Goal: Task Accomplishment & Management: Use online tool/utility

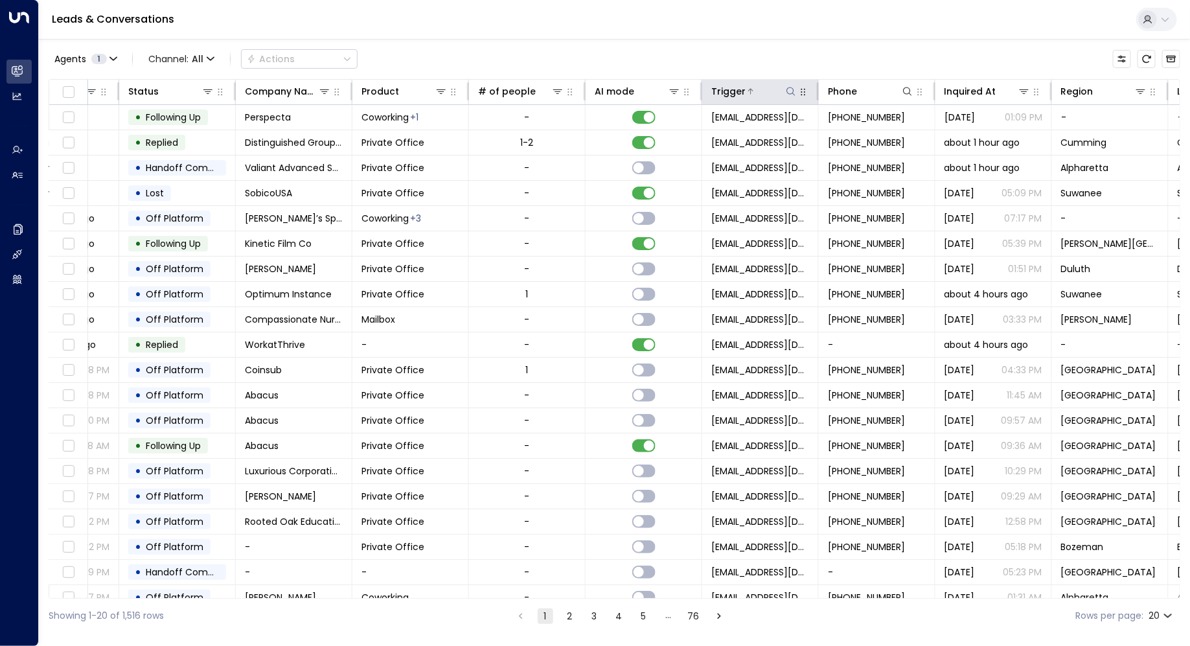
scroll to position [0, 428]
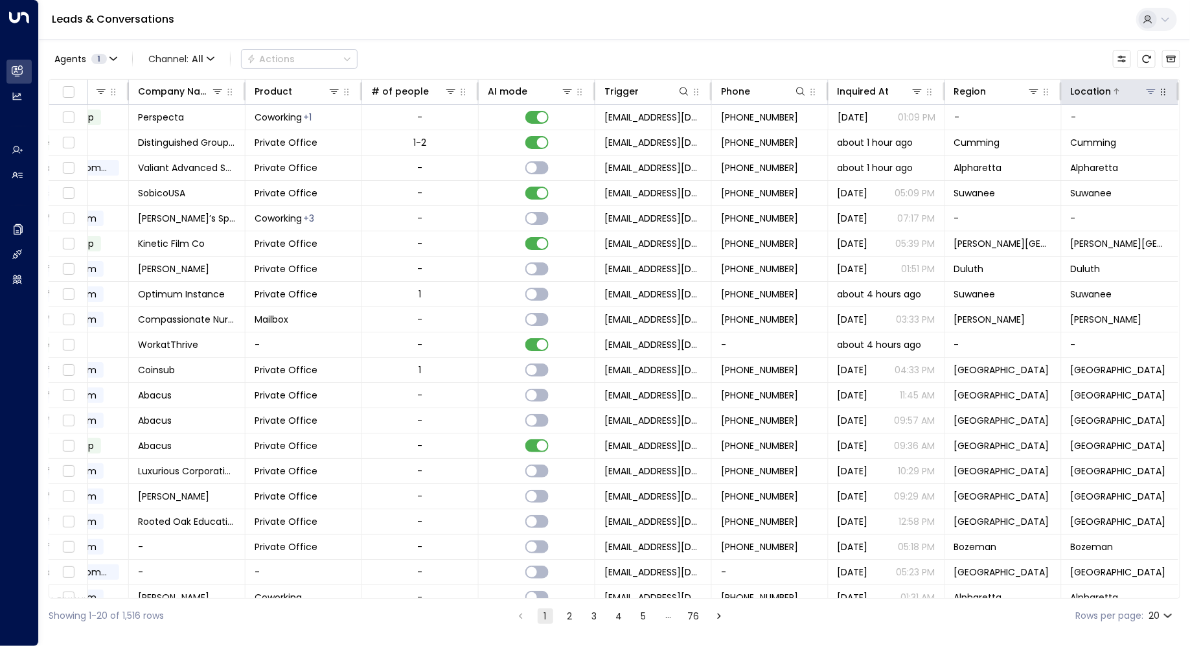
click at [1146, 90] on icon at bounding box center [1151, 91] width 10 height 10
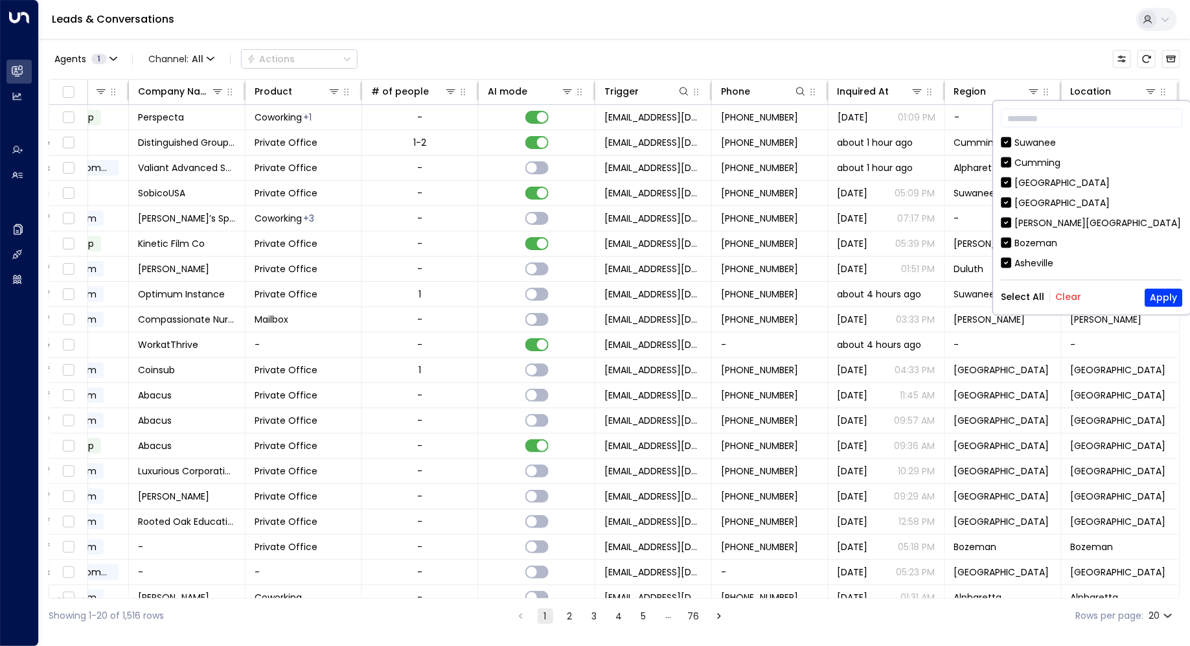
click at [1063, 295] on button "Clear" at bounding box center [1069, 297] width 26 height 10
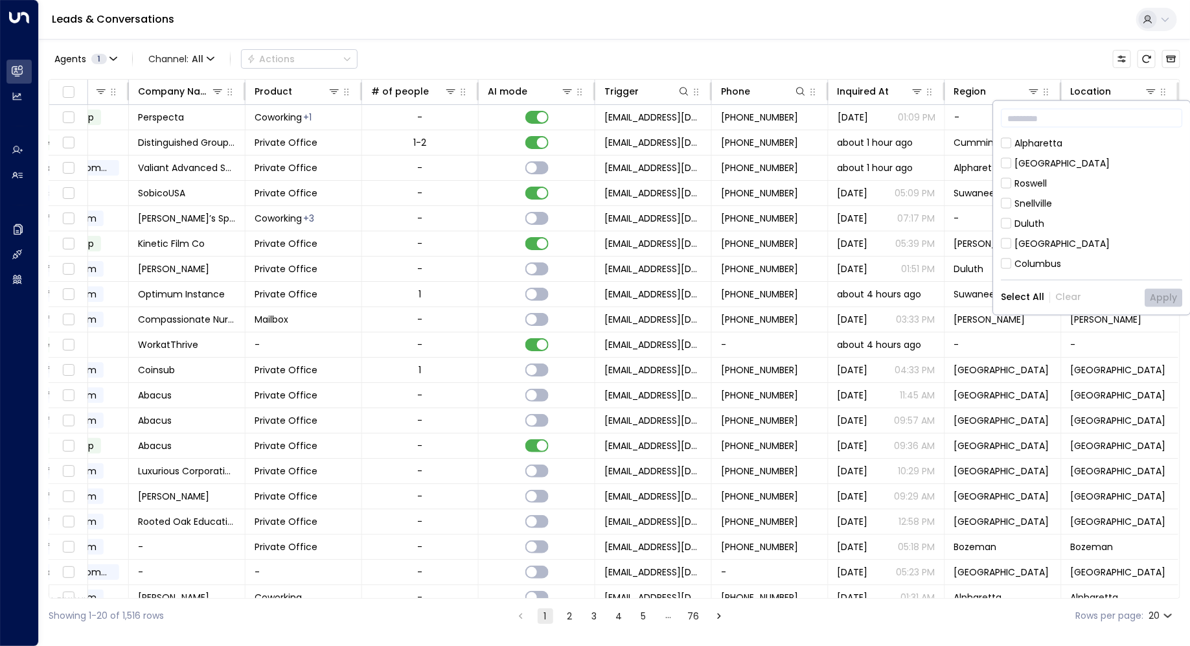
scroll to position [198, 0]
click at [1172, 298] on button "Apply" at bounding box center [1165, 297] width 38 height 18
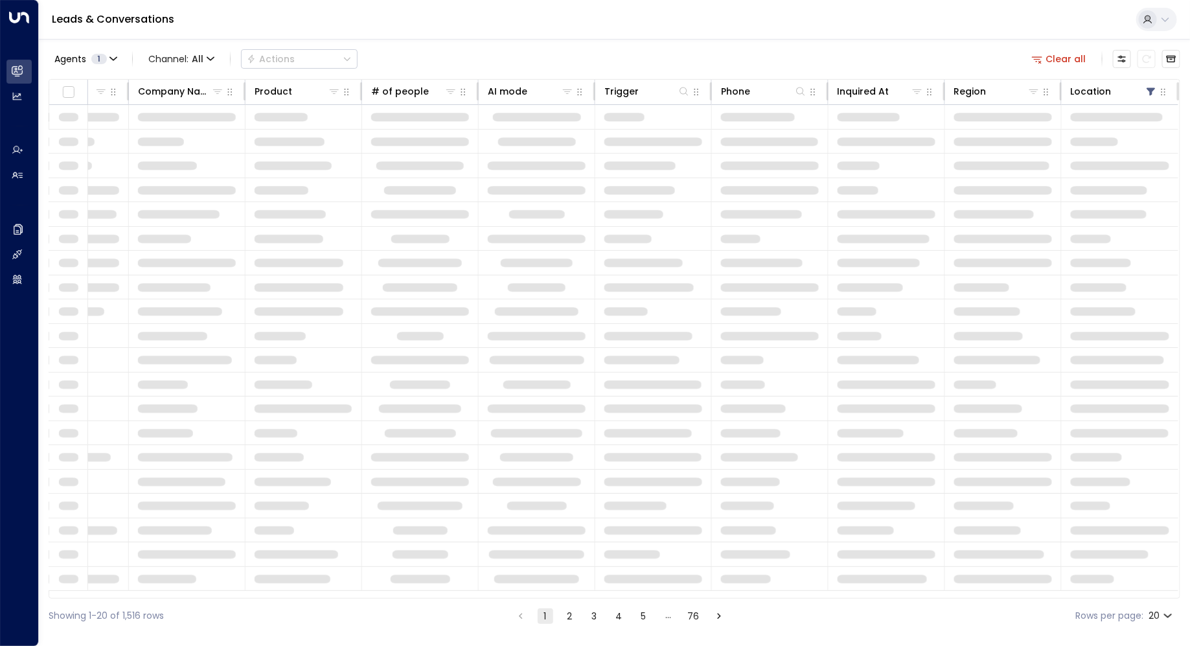
scroll to position [0, 424]
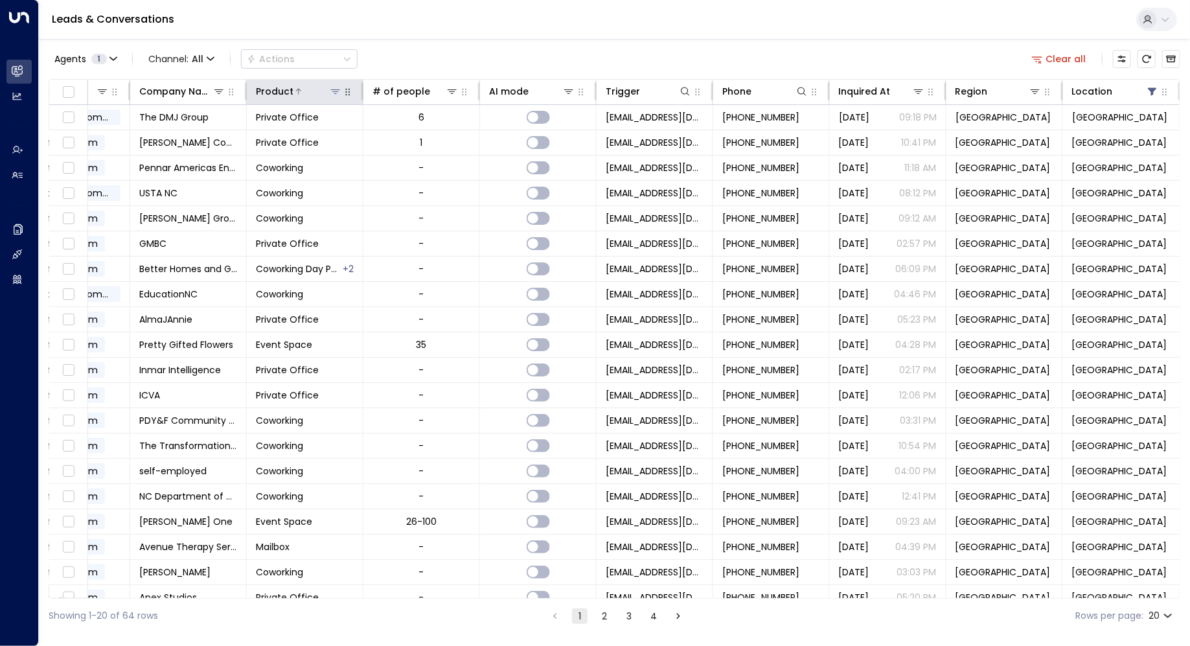
click at [336, 88] on icon at bounding box center [335, 91] width 10 height 10
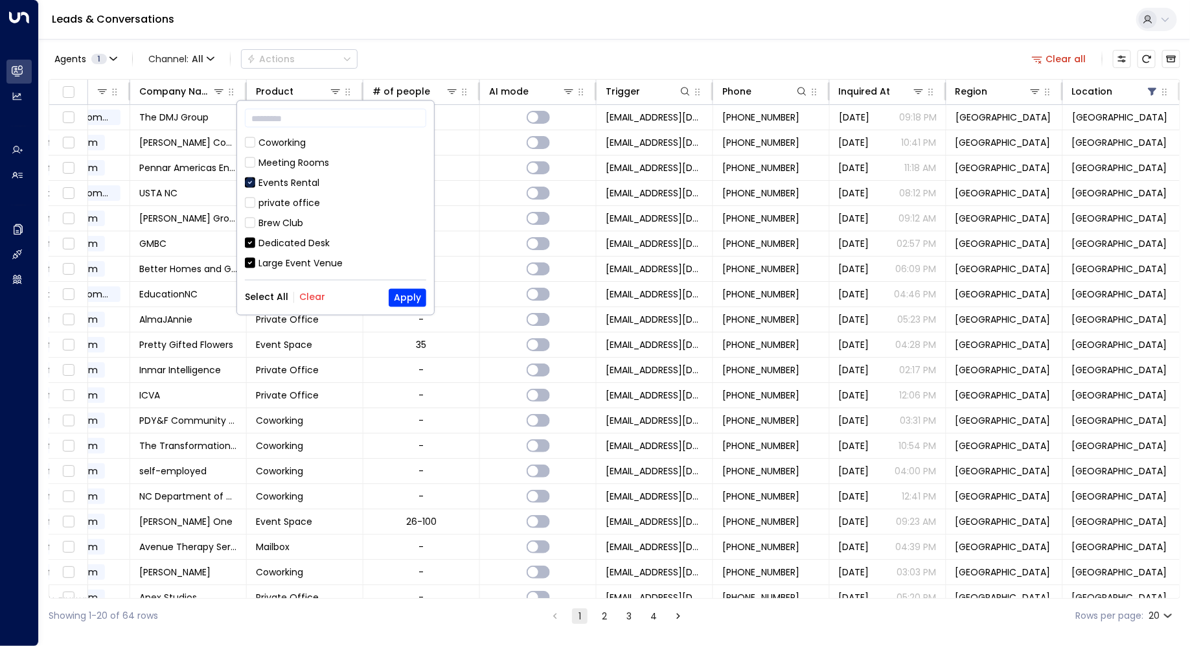
click at [250, 177] on icon at bounding box center [250, 183] width 10 height 12
click at [252, 156] on icon at bounding box center [250, 152] width 10 height 12
click at [415, 303] on button "Apply" at bounding box center [408, 297] width 38 height 18
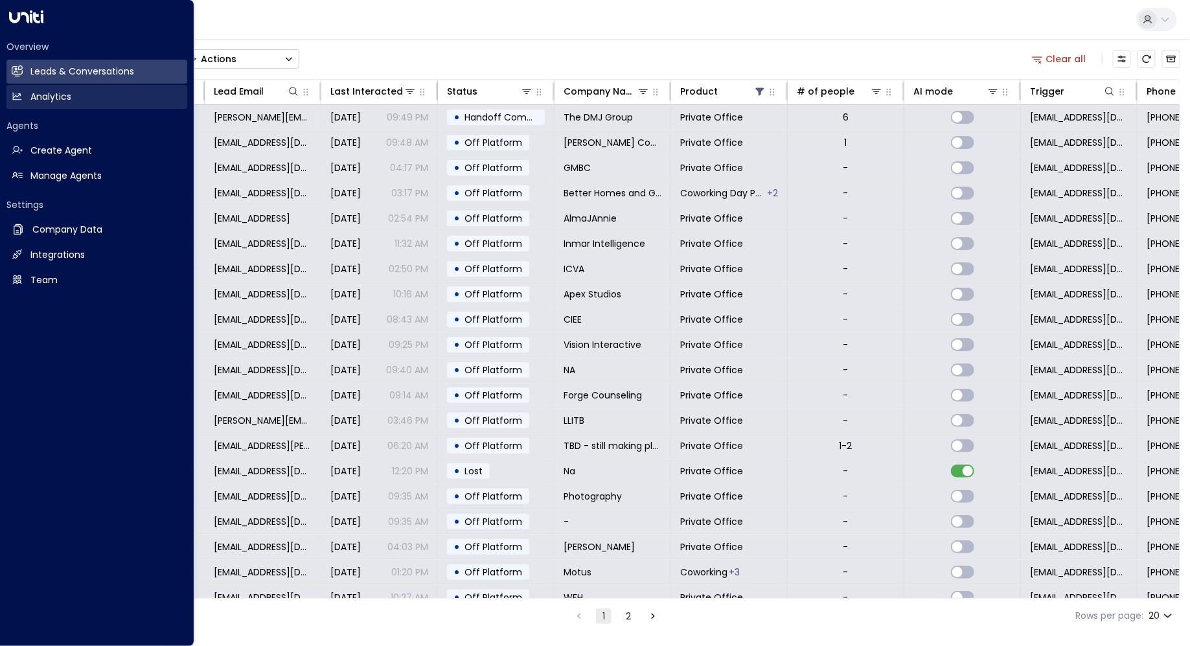
click at [16, 98] on icon at bounding box center [17, 96] width 8 height 7
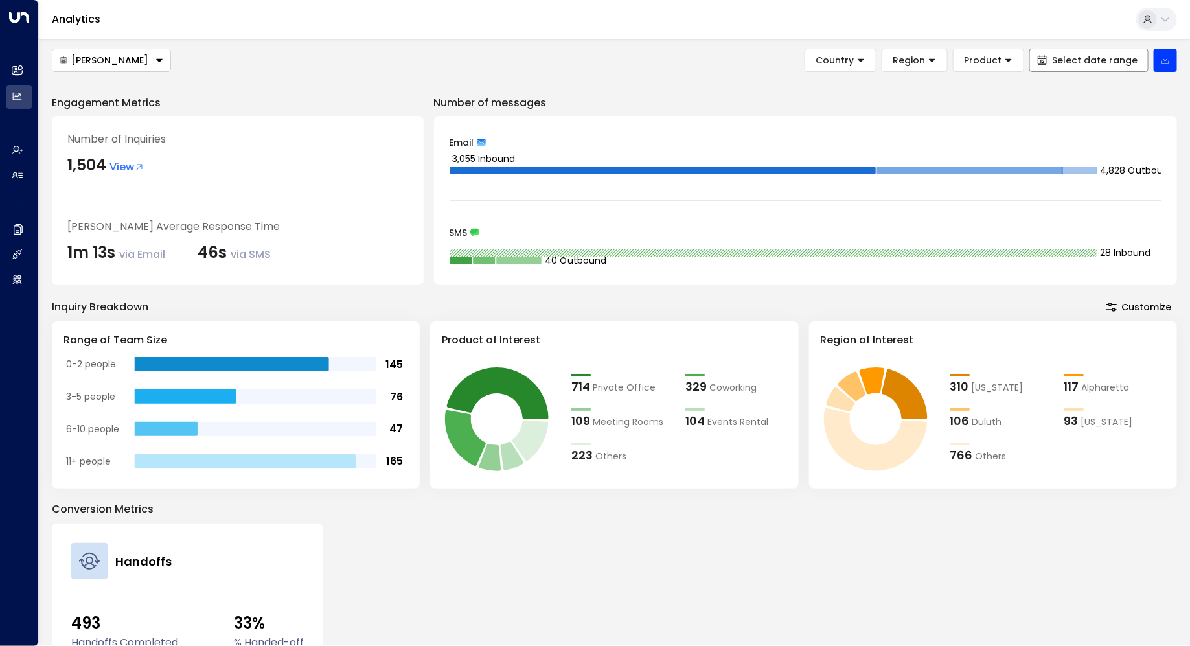
click at [1069, 60] on span "Select date range" at bounding box center [1095, 60] width 86 height 10
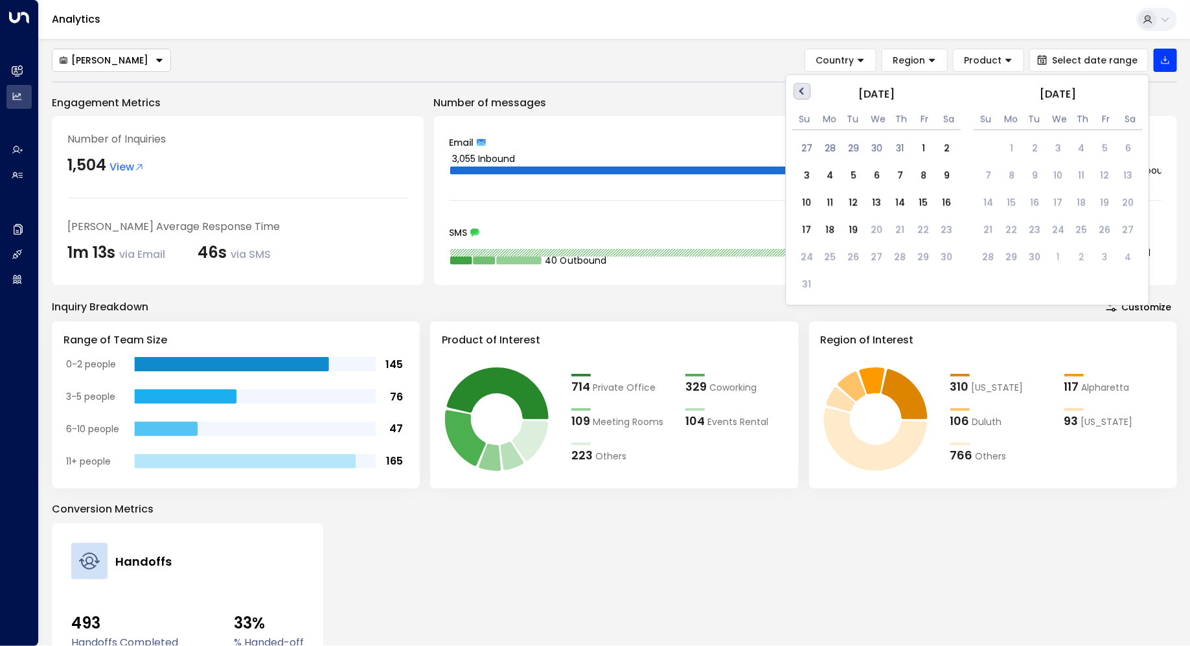
click at [804, 91] on span "Previous Month" at bounding box center [804, 91] width 0 height 15
click at [851, 142] on div "1" at bounding box center [853, 148] width 23 height 23
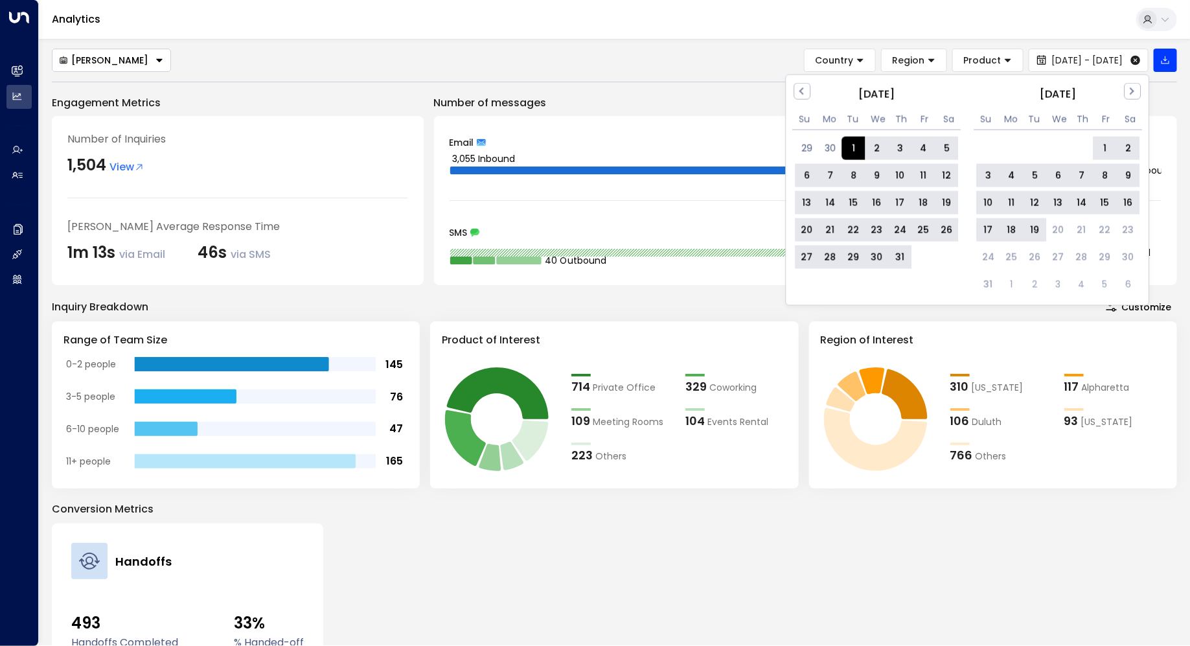
click at [1029, 226] on div "19" at bounding box center [1035, 229] width 23 height 23
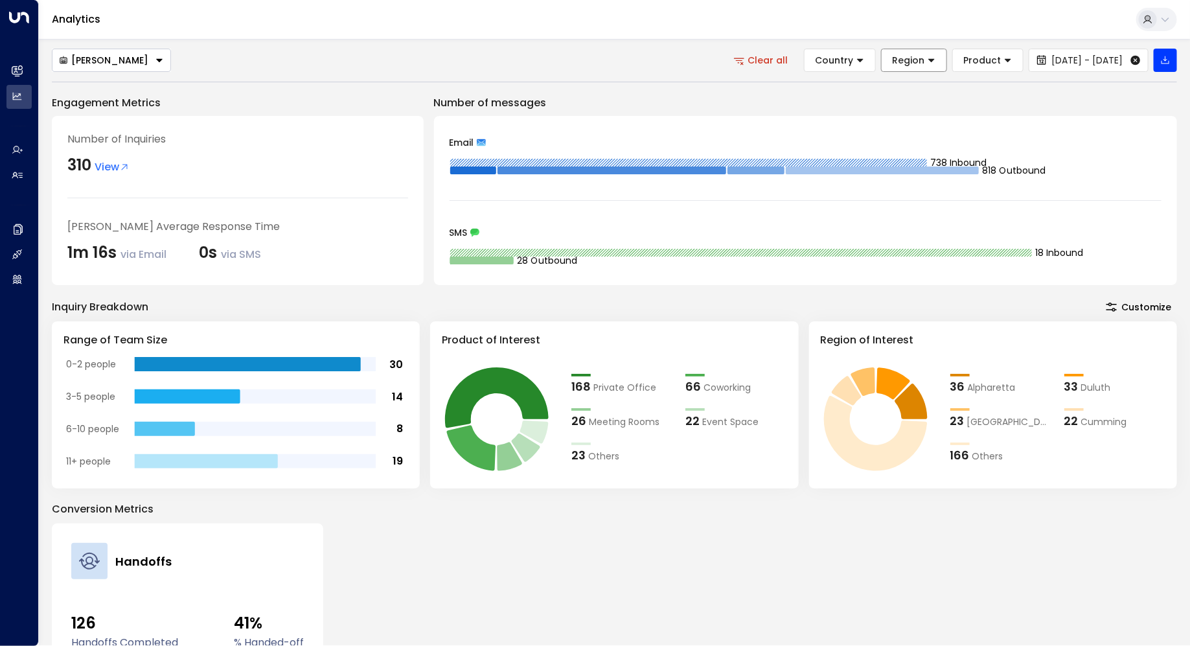
click at [927, 64] on icon at bounding box center [931, 60] width 9 height 9
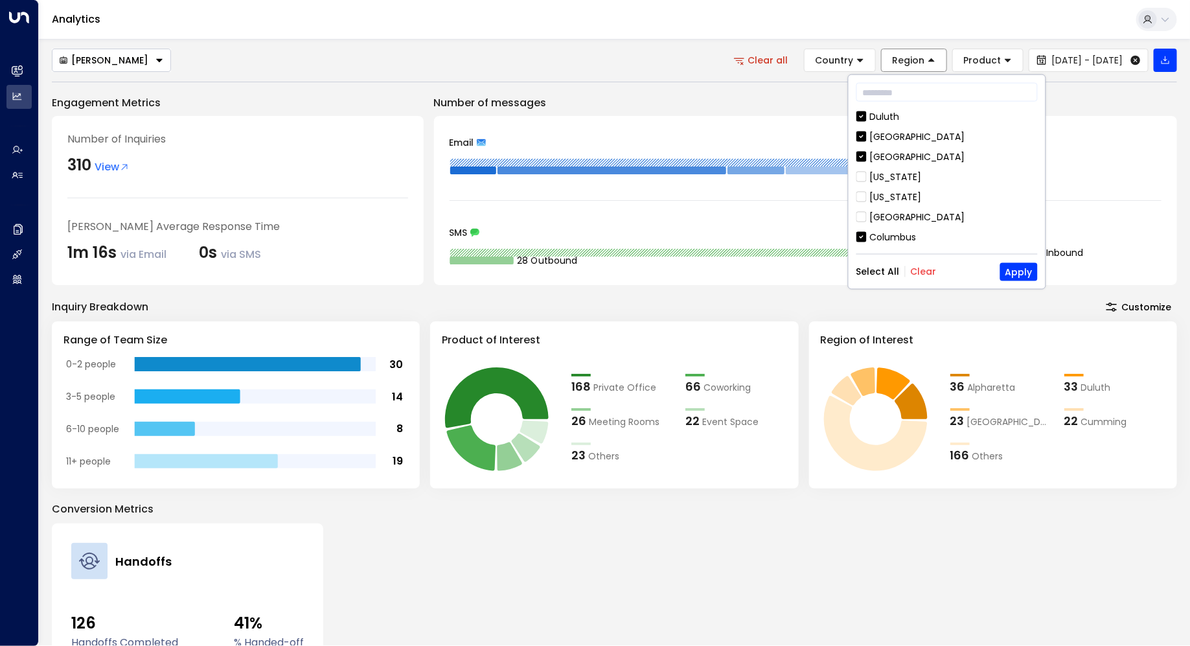
click at [914, 266] on button "Clear" at bounding box center [924, 271] width 26 height 10
click at [1013, 271] on button "Apply" at bounding box center [1020, 271] width 38 height 18
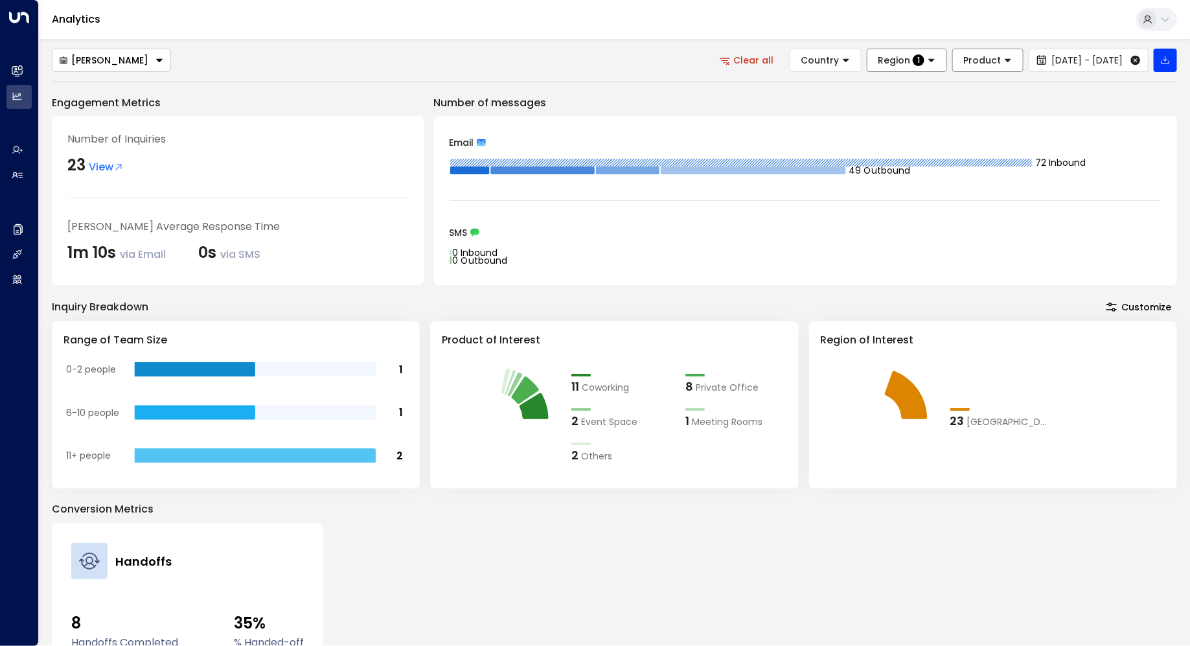
click at [1005, 60] on icon at bounding box center [1008, 60] width 6 height 3
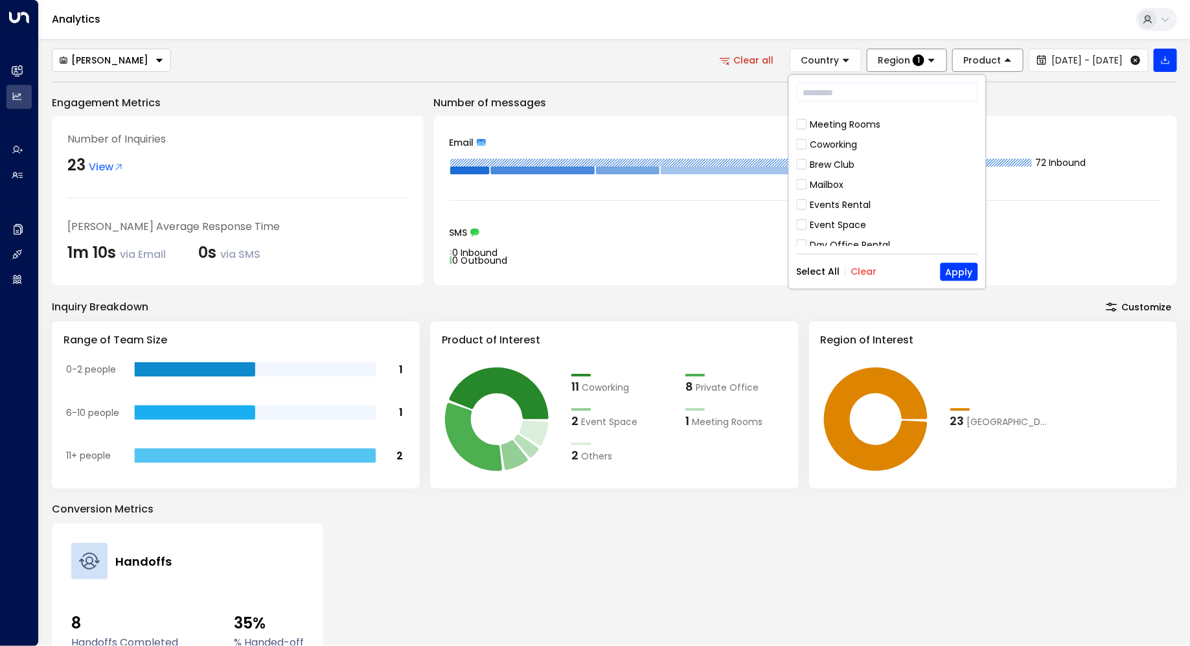
scroll to position [119, 0]
click at [972, 268] on button "Apply" at bounding box center [960, 271] width 38 height 18
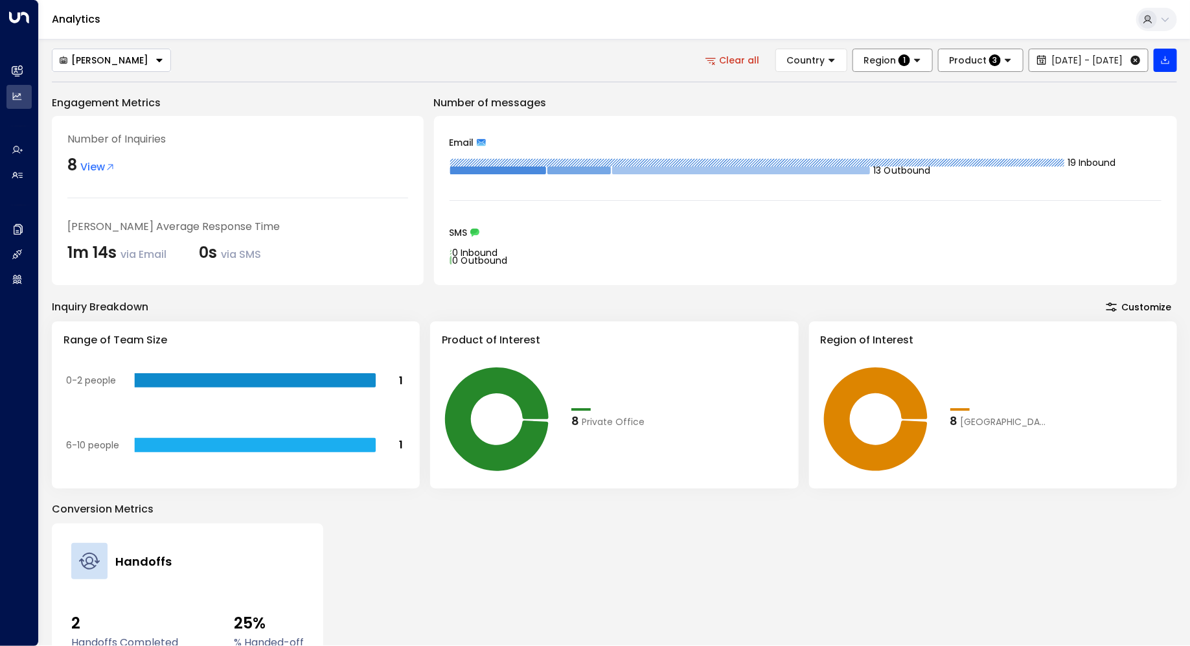
click at [1052, 61] on span "[DATE] - [DATE]" at bounding box center [1087, 60] width 71 height 10
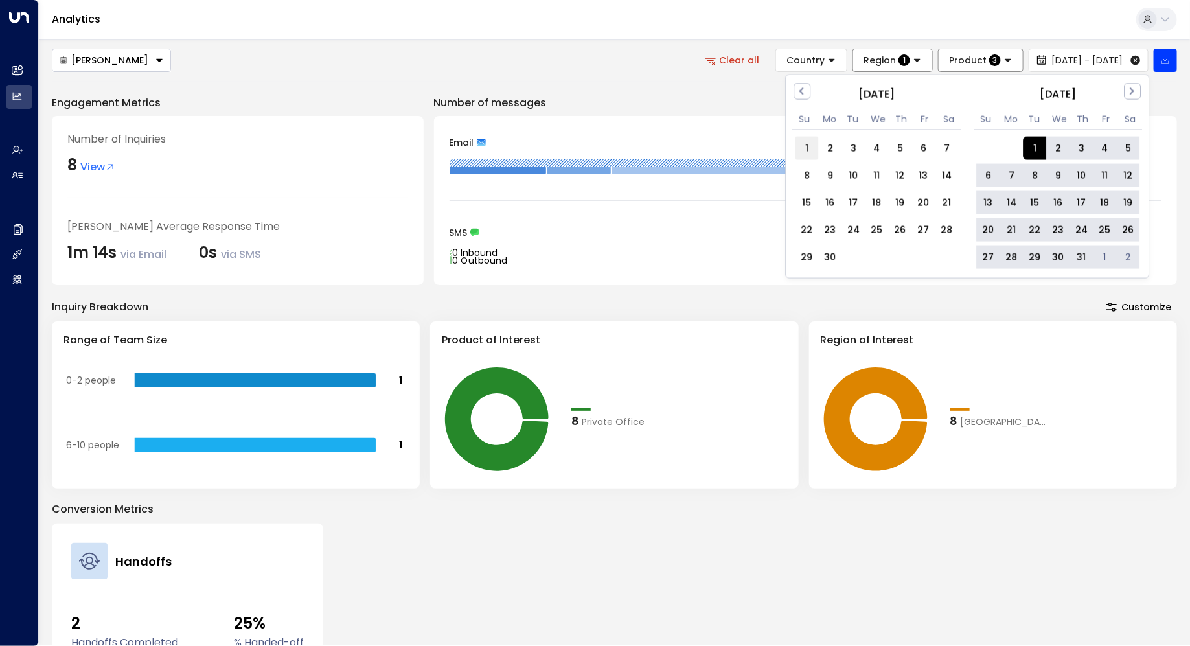
click at [806, 145] on div "1" at bounding box center [807, 148] width 23 height 23
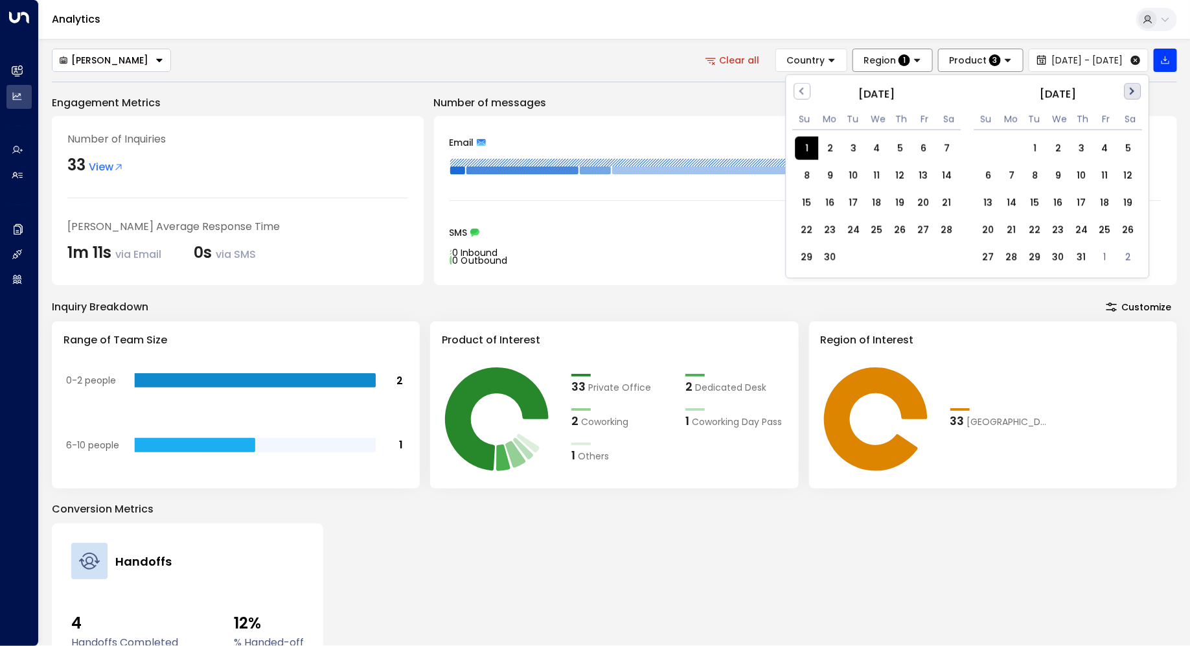
click at [1127, 93] on button "Next Month" at bounding box center [1133, 91] width 17 height 17
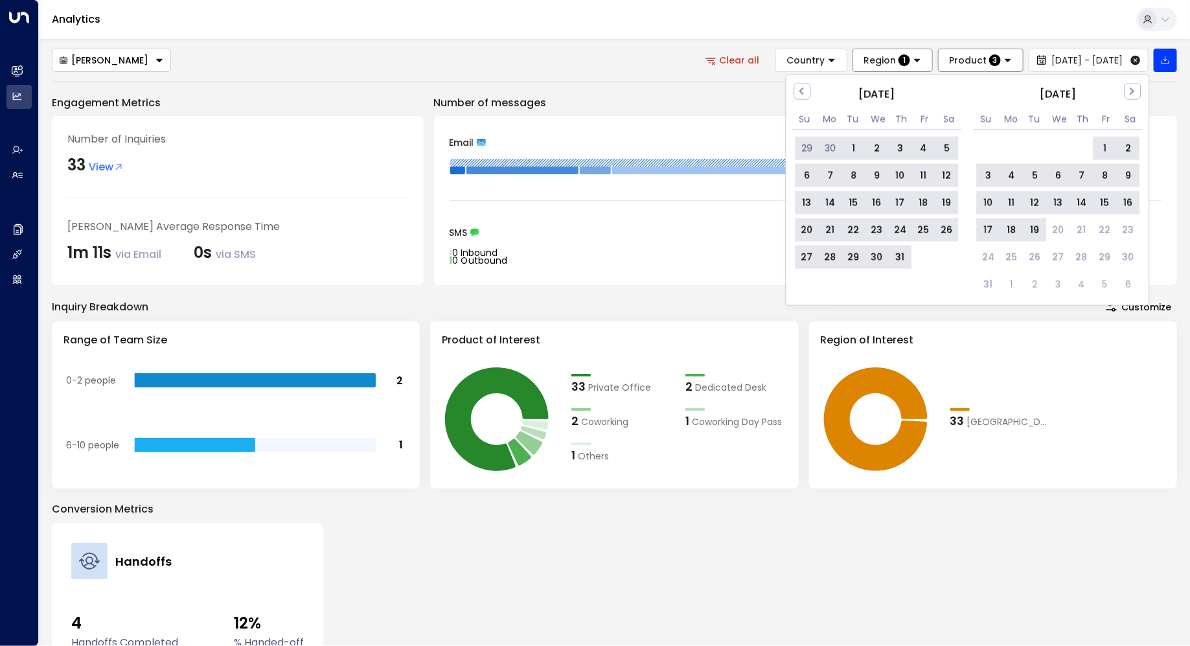
click at [1035, 232] on div "19" at bounding box center [1035, 229] width 23 height 23
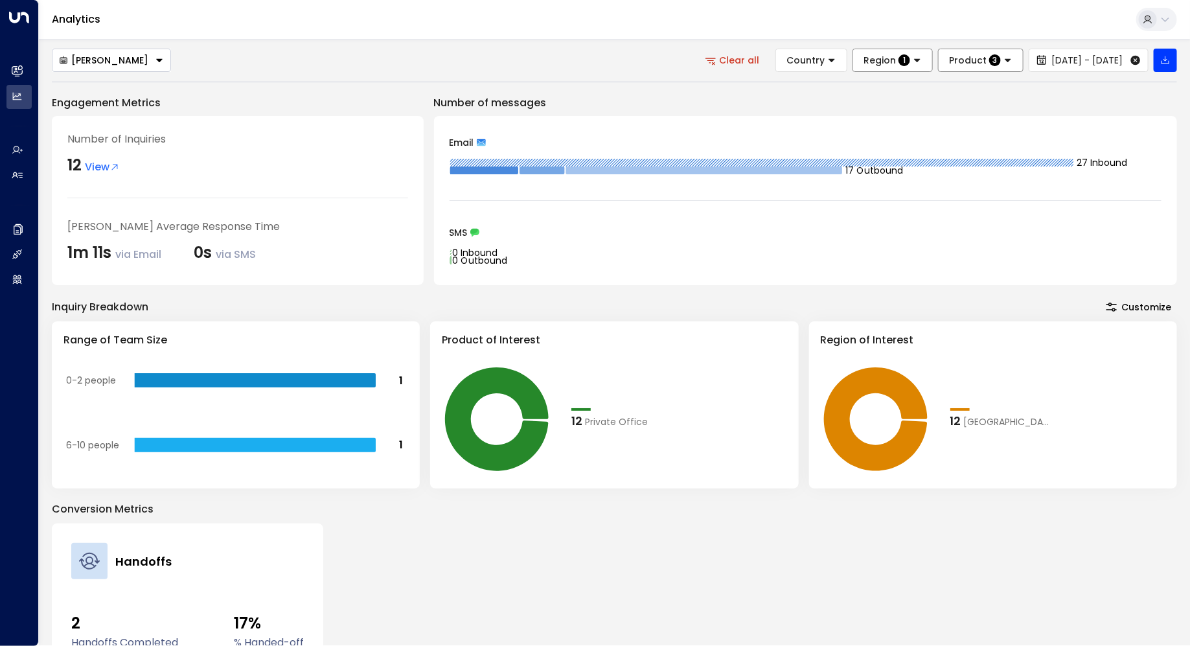
click at [95, 167] on span "View" at bounding box center [102, 167] width 35 height 16
click at [913, 56] on icon at bounding box center [917, 60] width 9 height 9
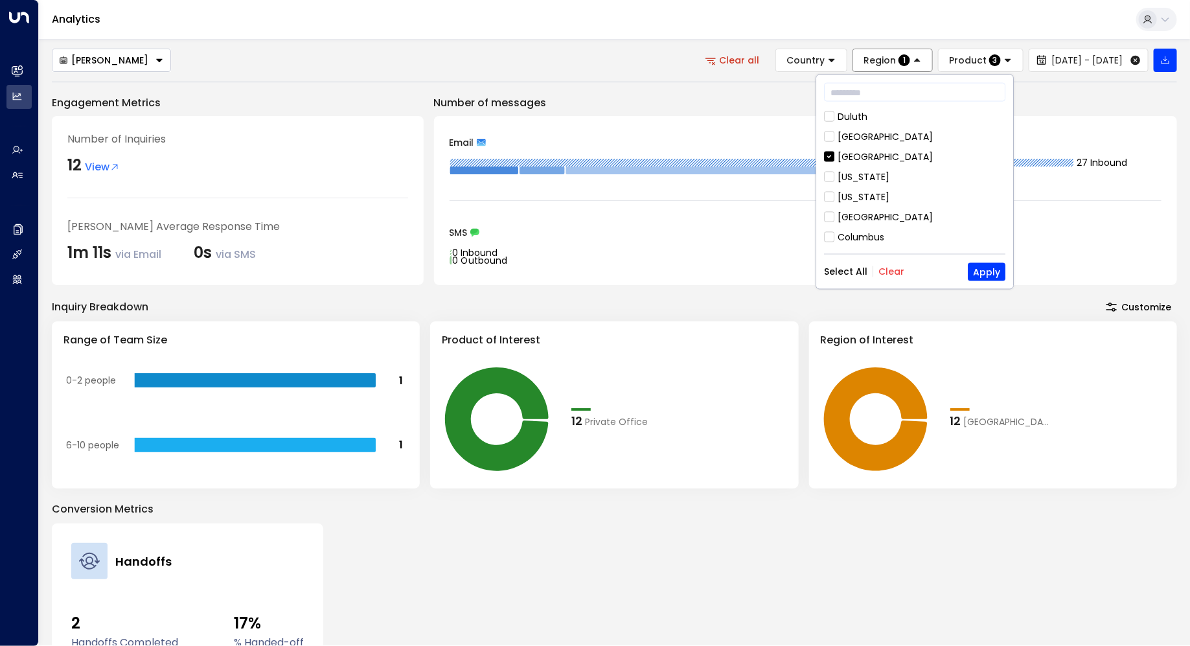
click at [706, 62] on button "Clear all" at bounding box center [734, 60] width 74 height 23
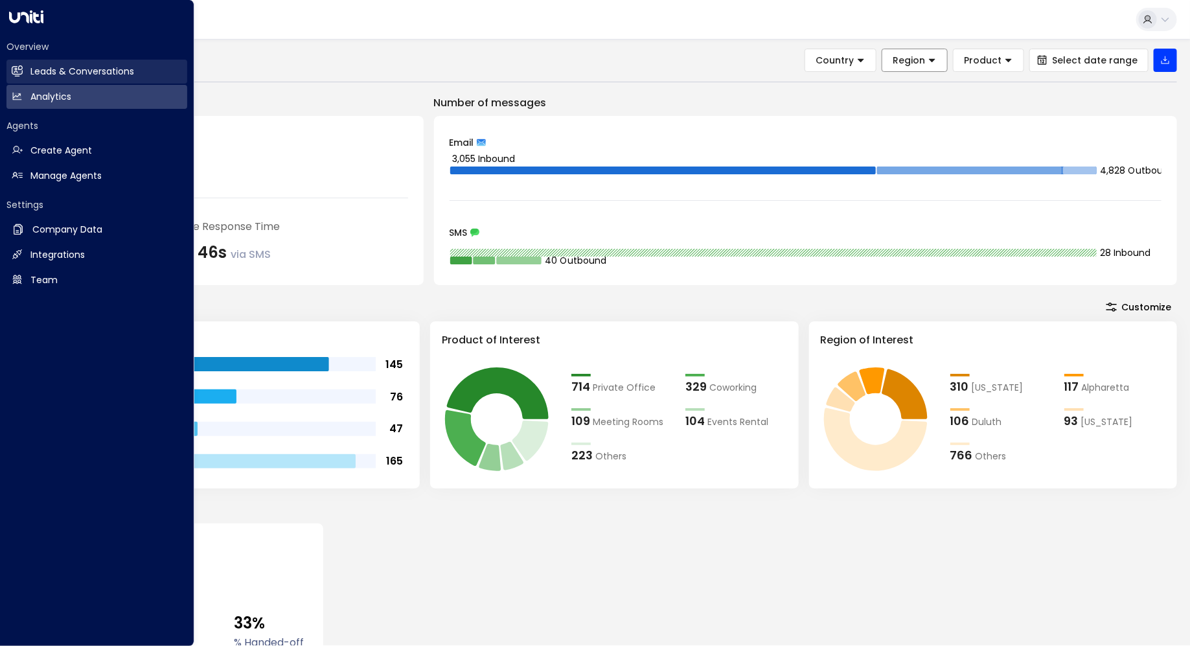
click at [79, 68] on h2 "Leads & Conversations" at bounding box center [82, 72] width 104 height 14
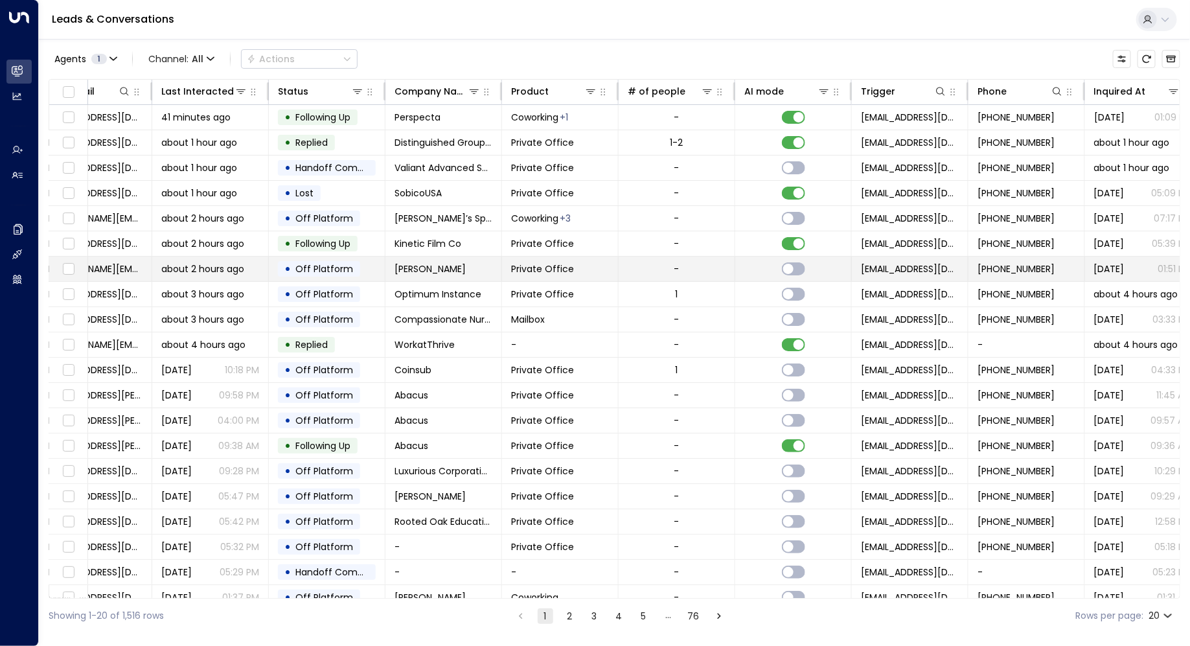
scroll to position [0, 428]
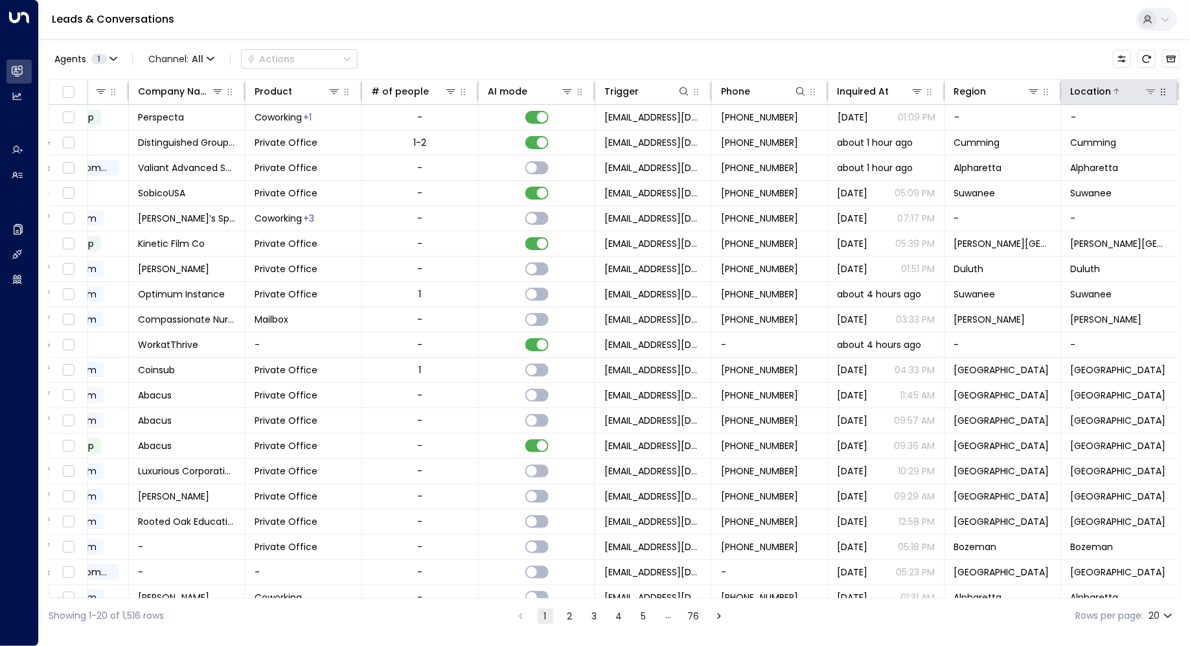
click at [1148, 95] on icon at bounding box center [1151, 91] width 10 height 10
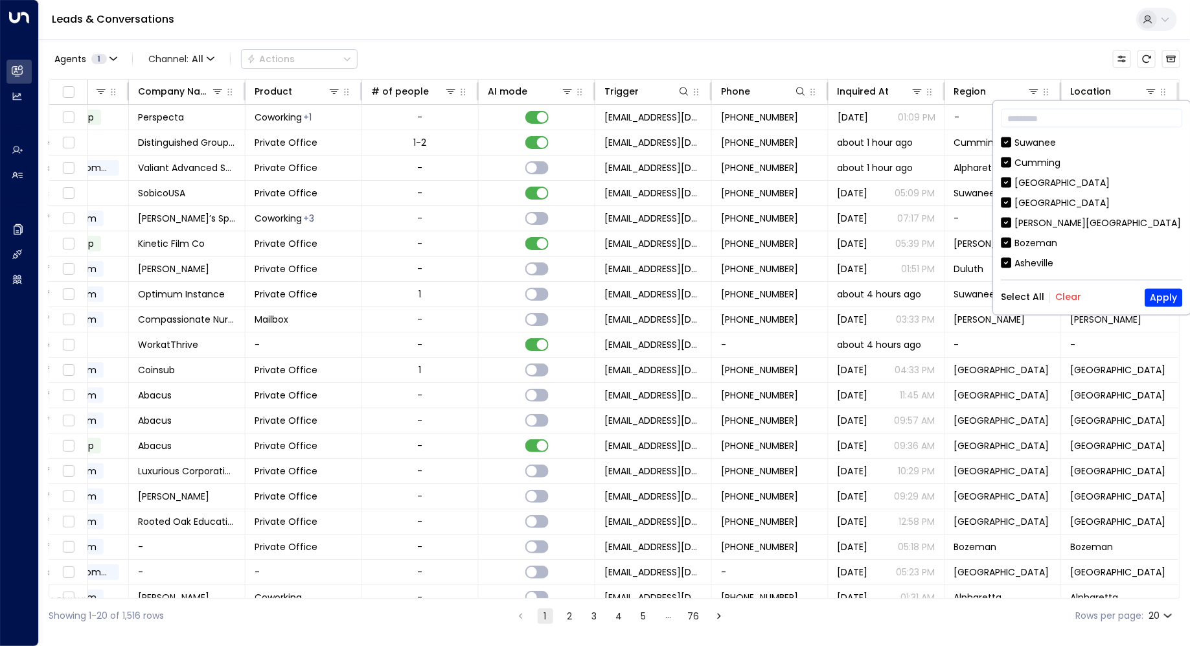
click at [1067, 299] on button "Clear" at bounding box center [1069, 297] width 26 height 10
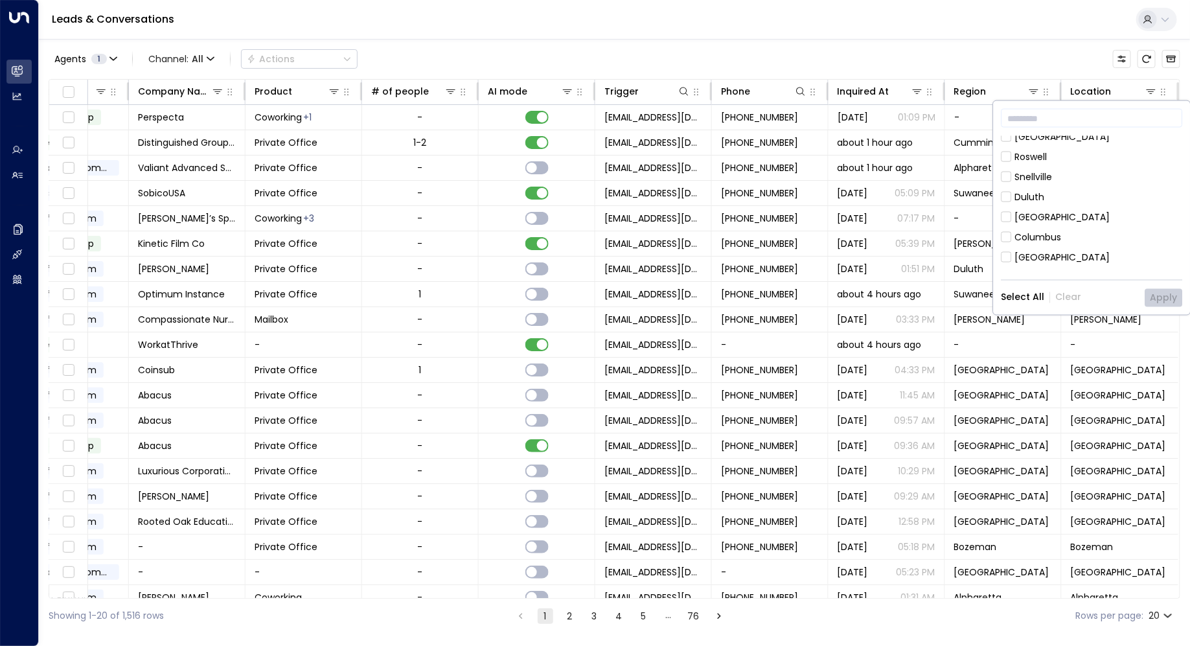
scroll to position [167, 0]
click at [1034, 218] on div "[GEOGRAPHIC_DATA]" at bounding box center [1062, 216] width 95 height 14
click at [1160, 301] on button "Apply" at bounding box center [1165, 297] width 38 height 18
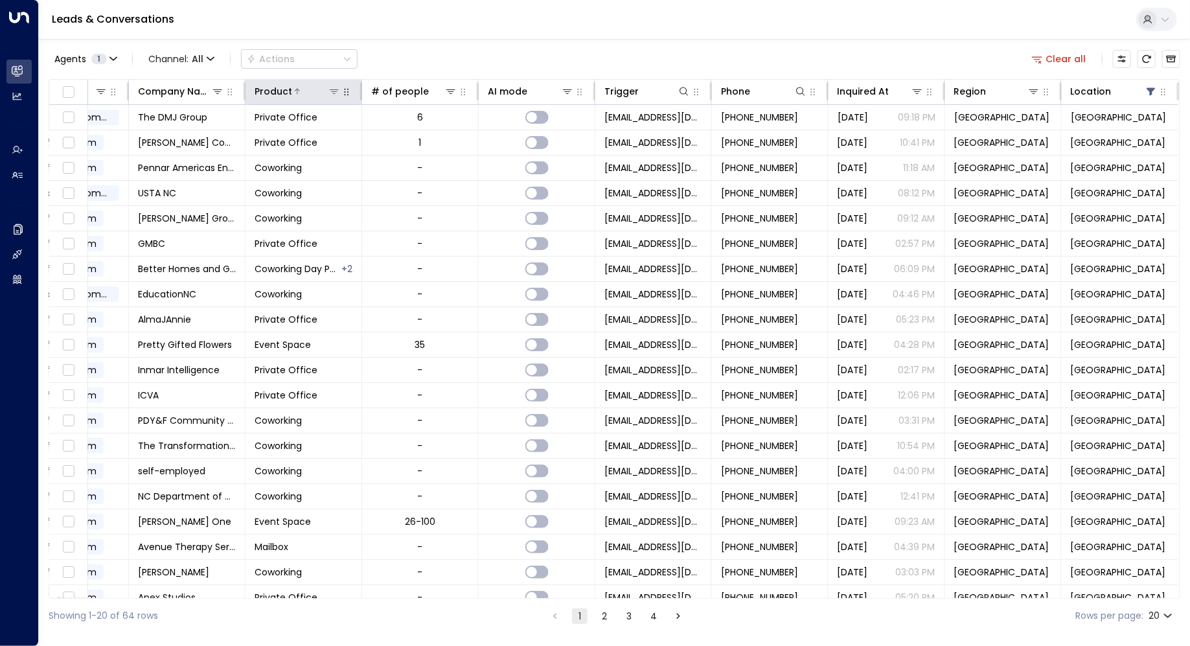
click at [329, 88] on icon at bounding box center [334, 91] width 10 height 10
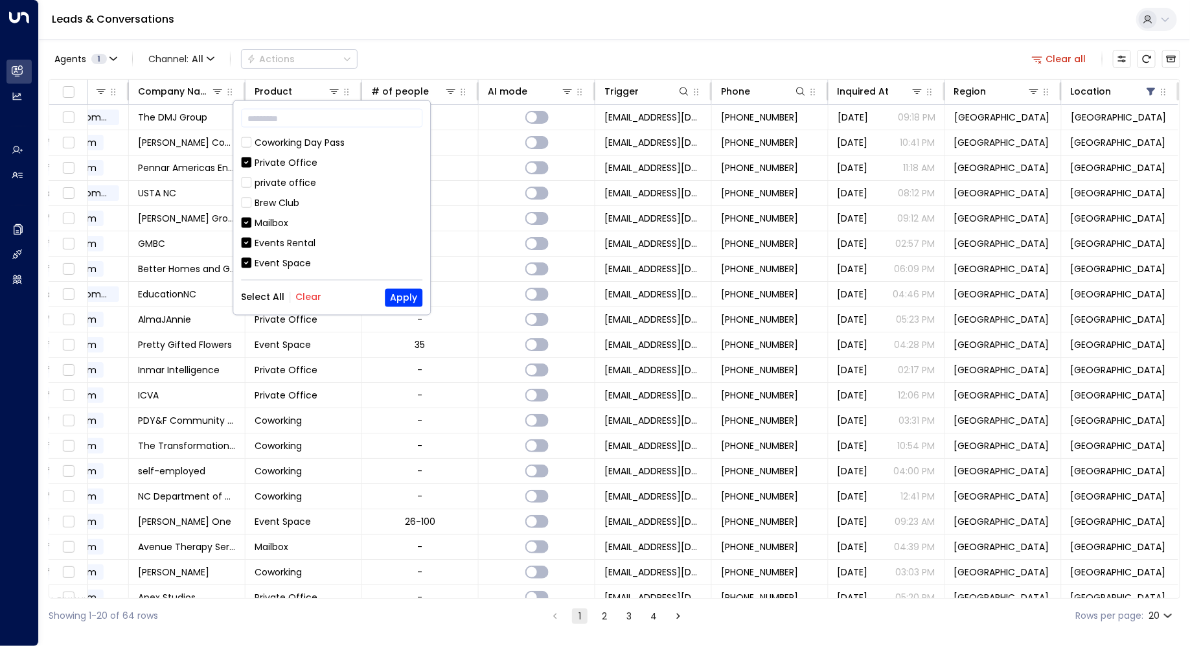
click at [246, 167] on icon at bounding box center [246, 163] width 10 height 12
click at [395, 297] on button "Apply" at bounding box center [404, 297] width 38 height 18
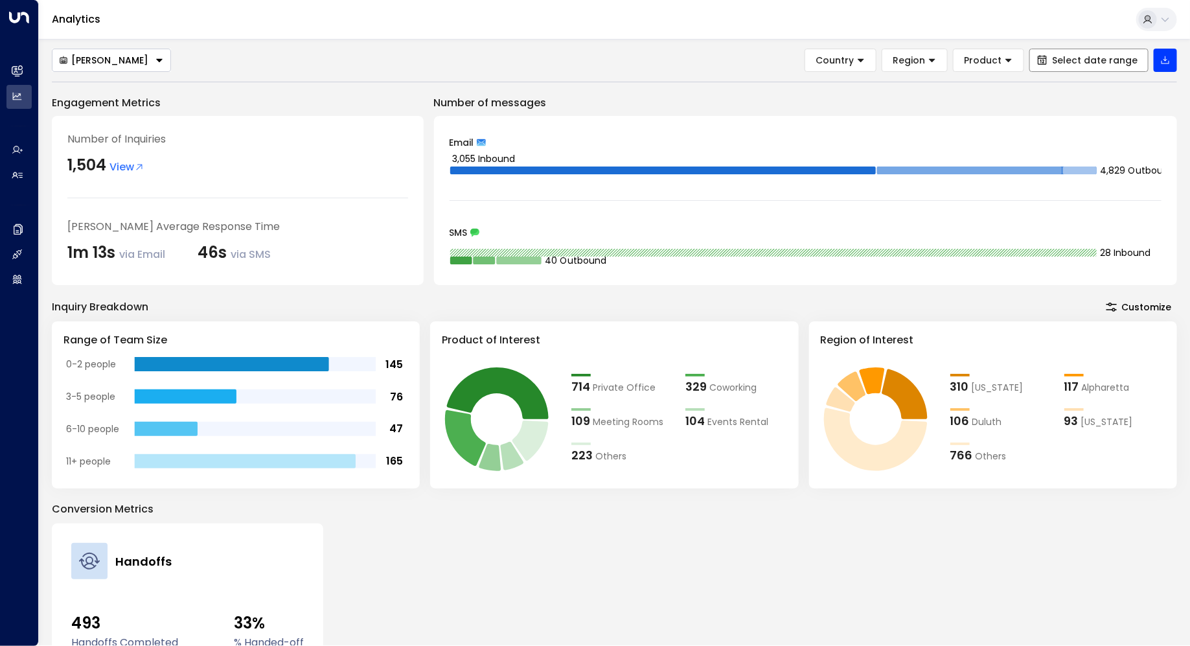
click at [1104, 64] on span "Select date range" at bounding box center [1095, 60] width 86 height 10
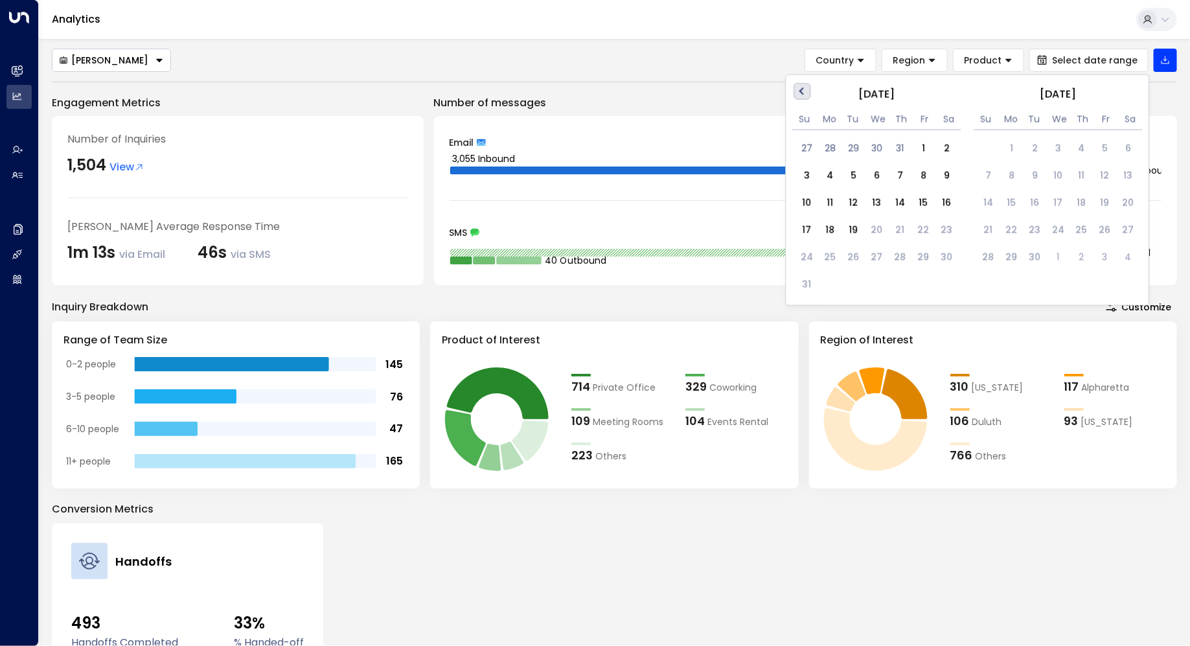
click at [807, 94] on button "Previous Month" at bounding box center [802, 91] width 17 height 17
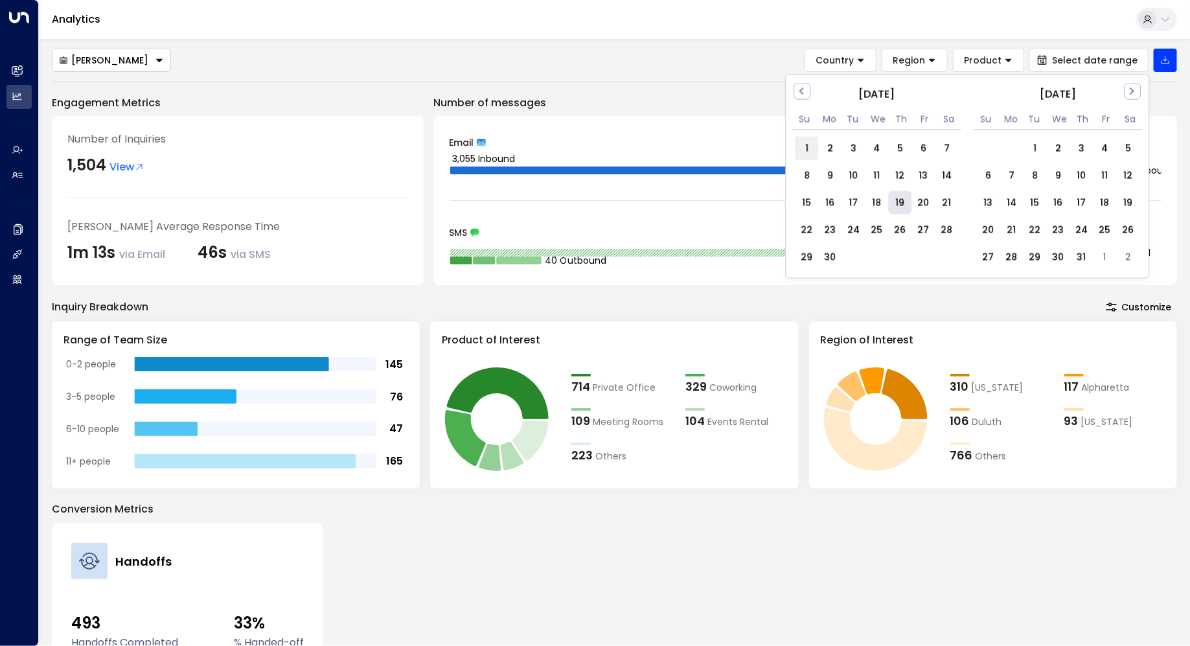
click at [808, 145] on div "1" at bounding box center [807, 148] width 23 height 23
click at [1135, 93] on button "Next Month" at bounding box center [1133, 91] width 17 height 17
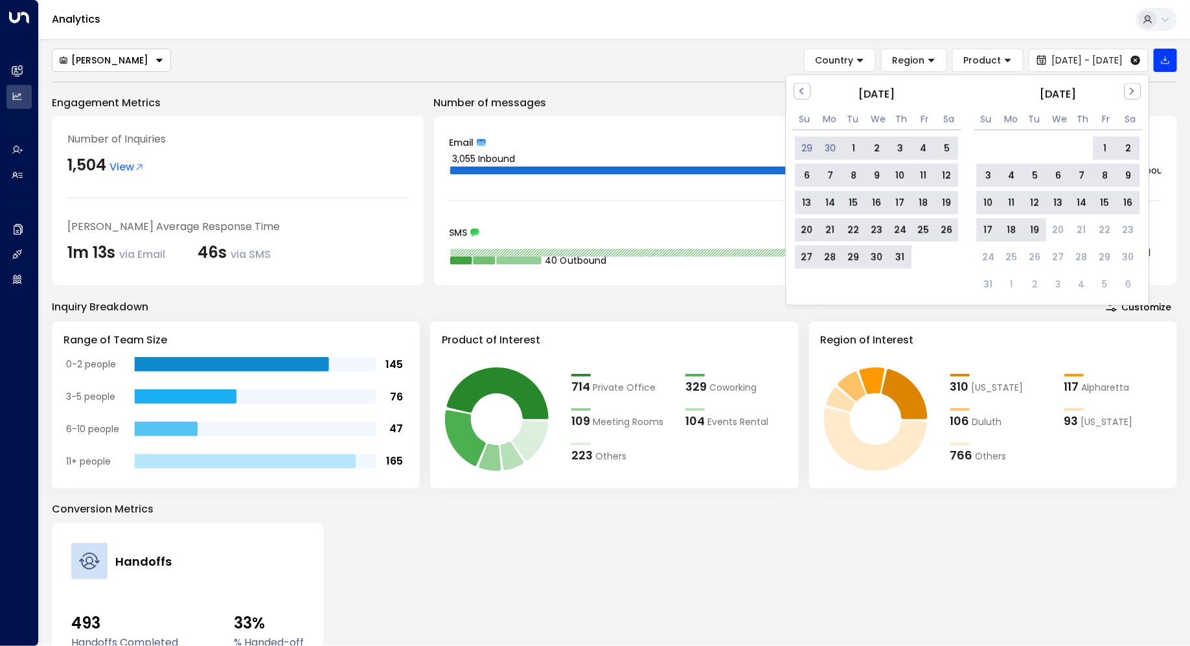
click at [1036, 229] on div "19" at bounding box center [1035, 229] width 23 height 23
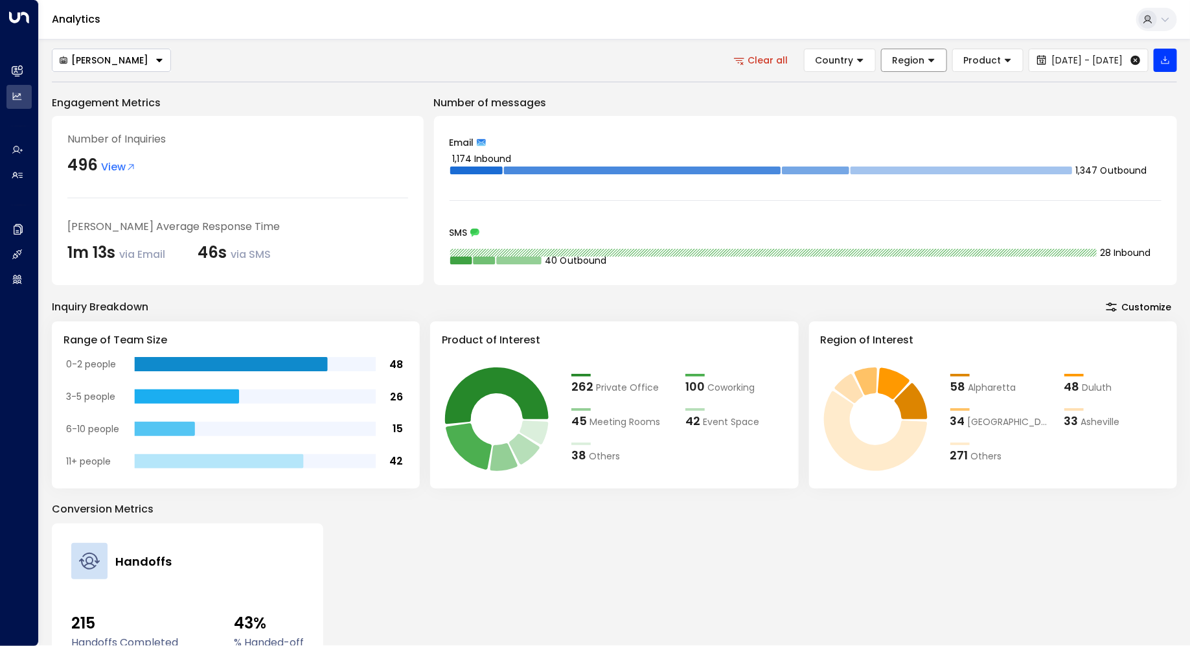
click at [903, 63] on button "Region" at bounding box center [914, 60] width 66 height 23
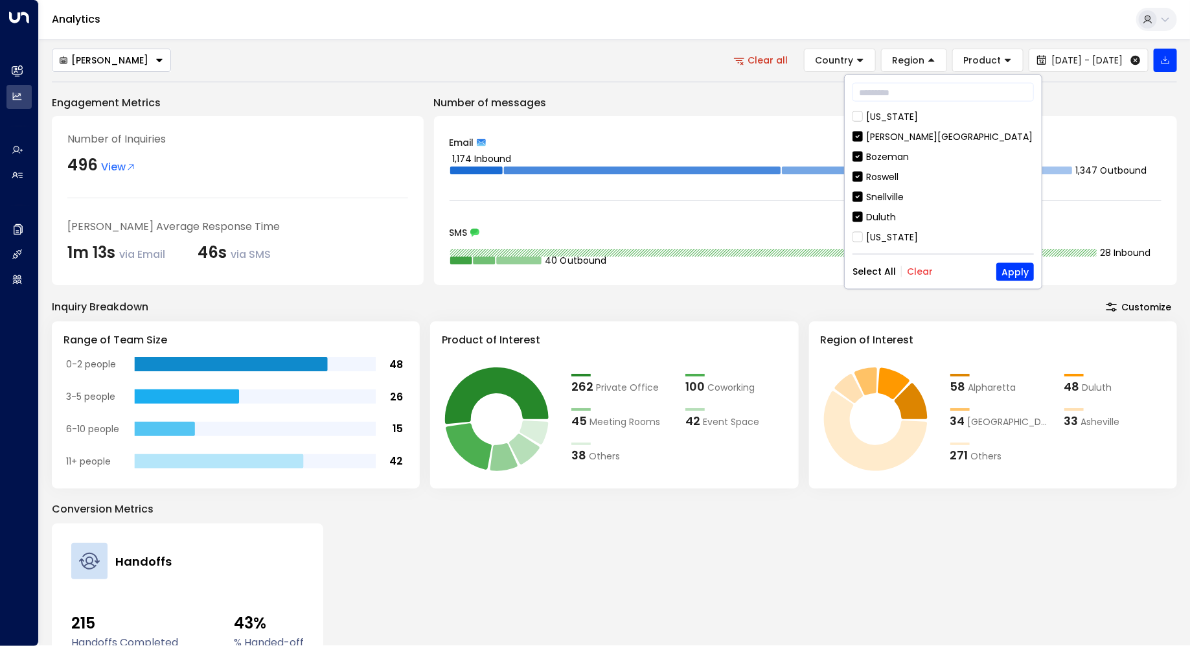
click at [919, 266] on button "Clear" at bounding box center [920, 271] width 26 height 10
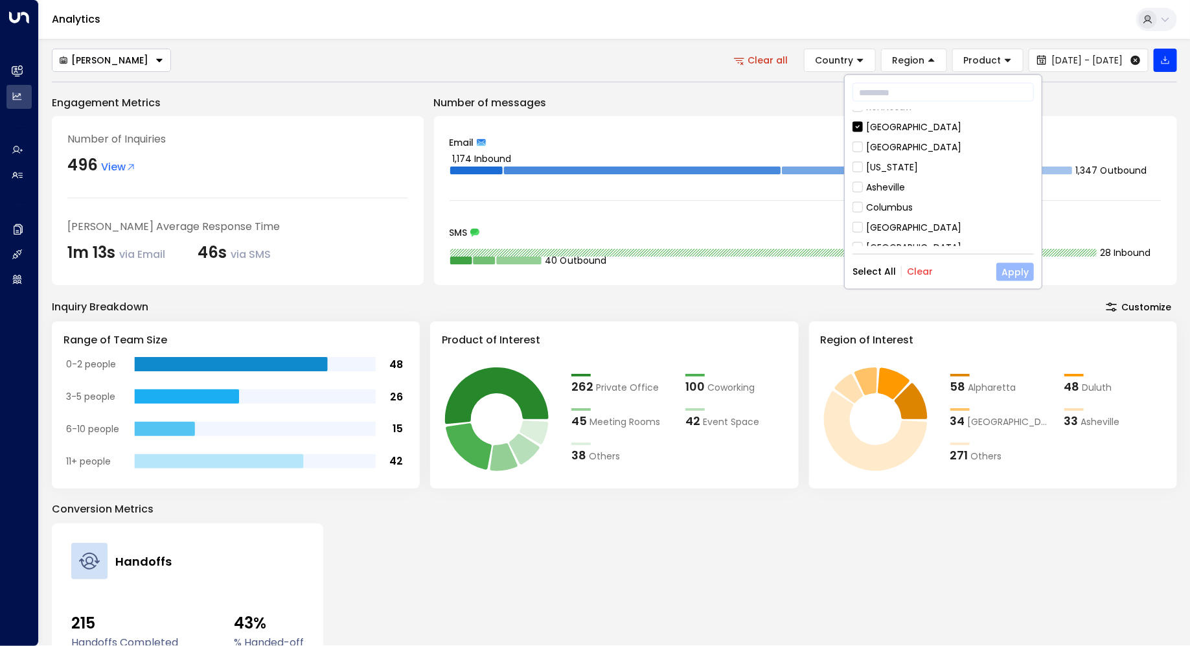
click at [1010, 272] on button "Apply" at bounding box center [1016, 271] width 38 height 18
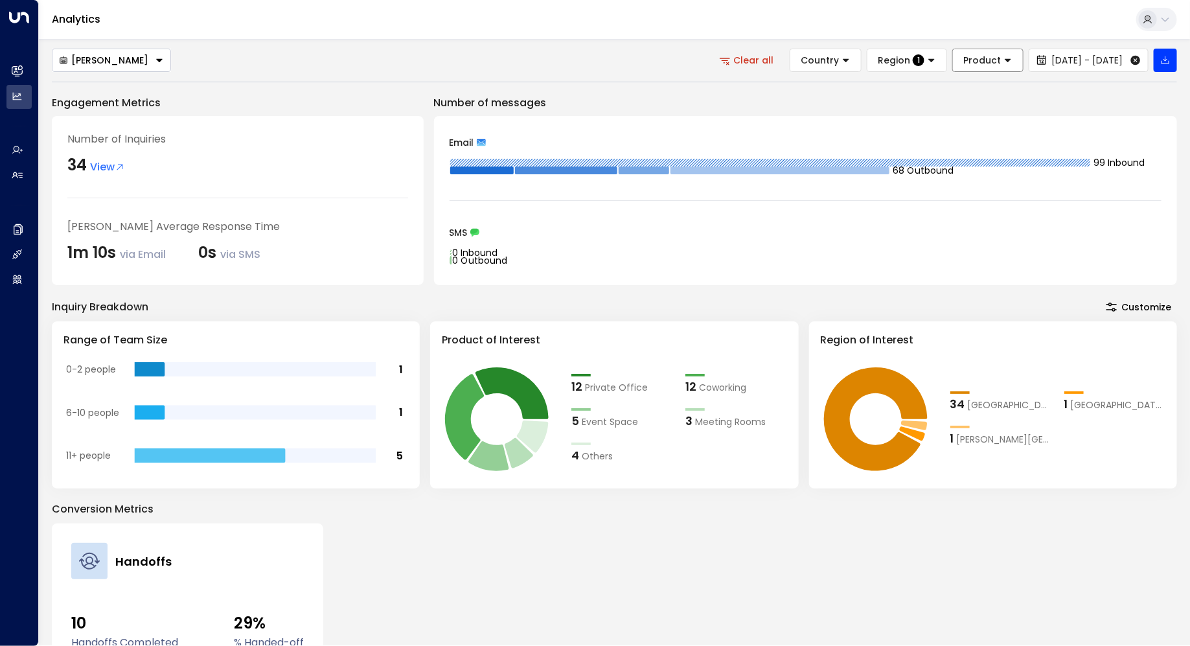
click at [953, 66] on button "Product" at bounding box center [988, 60] width 71 height 23
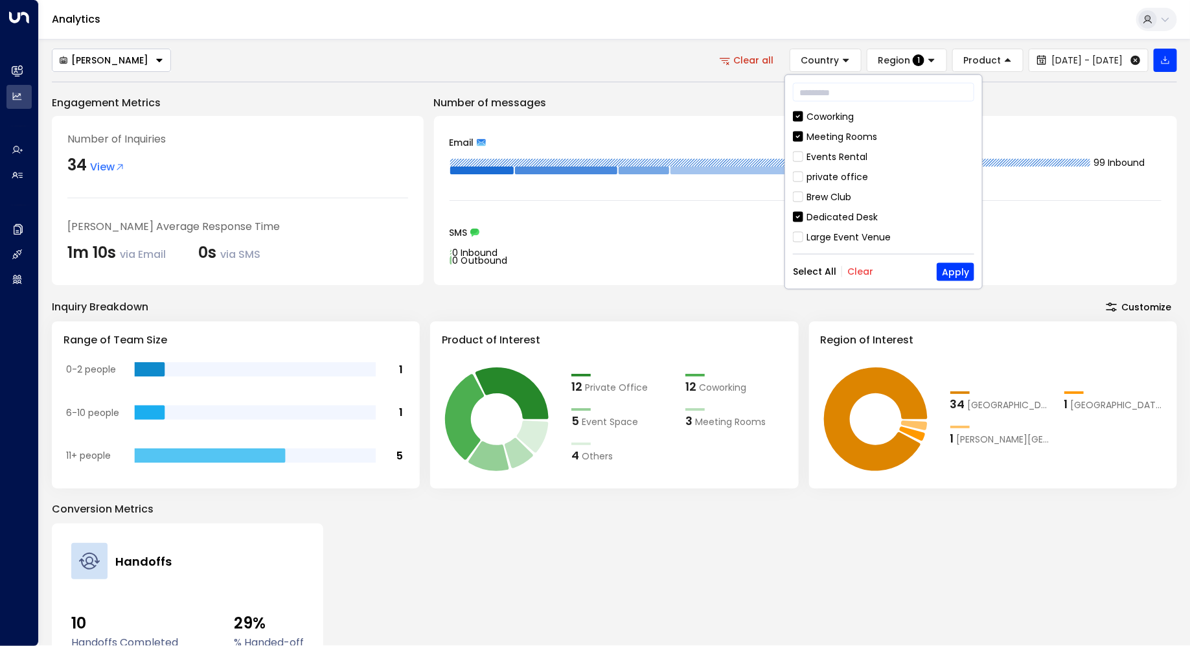
click at [824, 113] on div "Coworking" at bounding box center [830, 117] width 47 height 14
click at [824, 133] on div "Meeting Rooms" at bounding box center [842, 137] width 71 height 14
click at [814, 176] on div "private office" at bounding box center [838, 177] width 62 height 14
click at [811, 203] on div "Mailbox" at bounding box center [824, 205] width 34 height 14
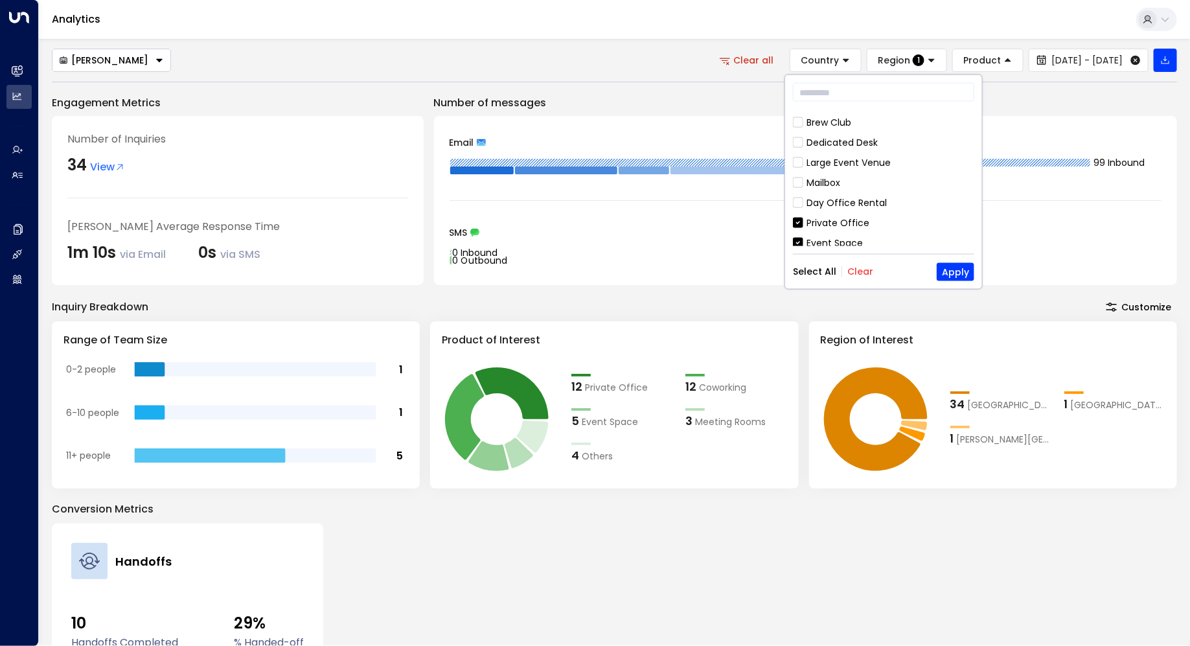
scroll to position [86, 0]
click at [810, 207] on div "Private Office" at bounding box center [838, 211] width 63 height 14
click at [815, 228] on div "Event Space" at bounding box center [835, 231] width 56 height 14
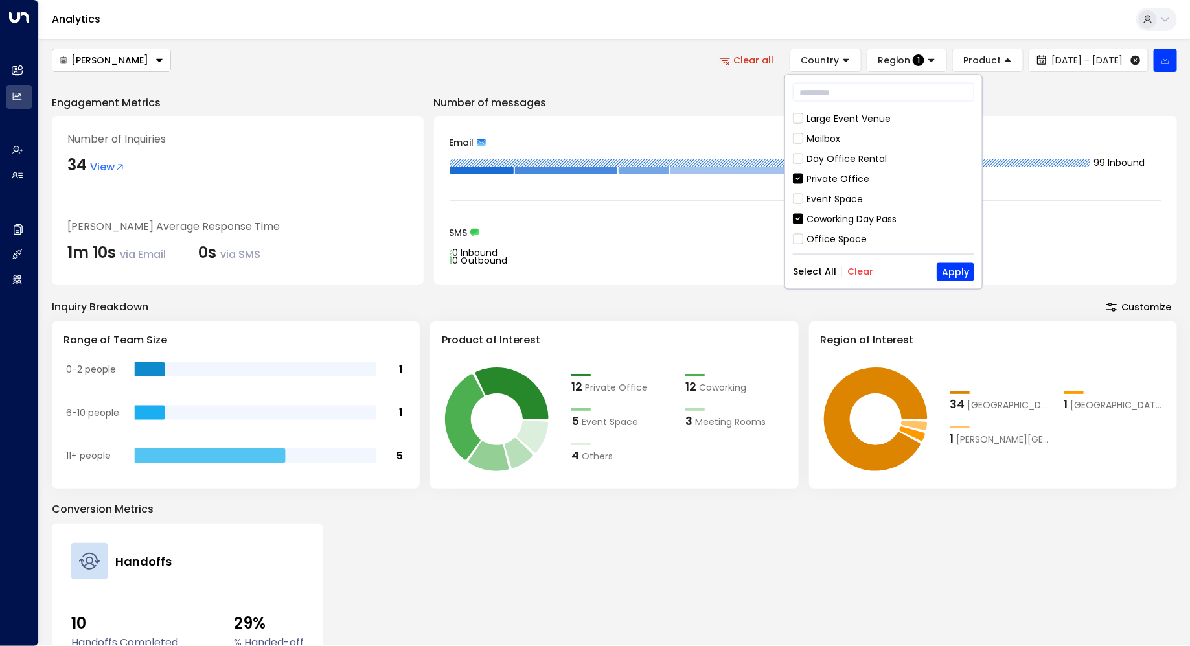
click at [811, 218] on div "Coworking Day Pass" at bounding box center [852, 219] width 90 height 14
click at [811, 233] on div "Office Space" at bounding box center [837, 239] width 60 height 14
click at [955, 266] on button "Apply" at bounding box center [956, 271] width 38 height 18
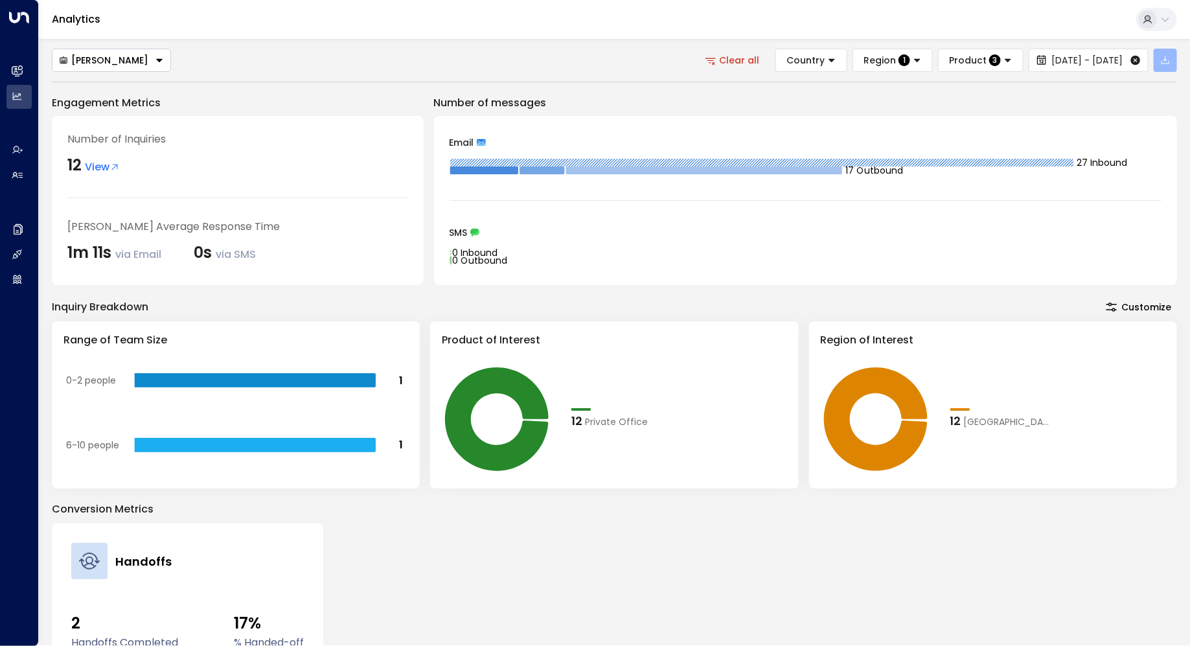
click at [1166, 60] on icon "button" at bounding box center [1166, 60] width 8 height 8
click at [1128, 106] on p "Export Filtered Data" at bounding box center [1123, 111] width 88 height 10
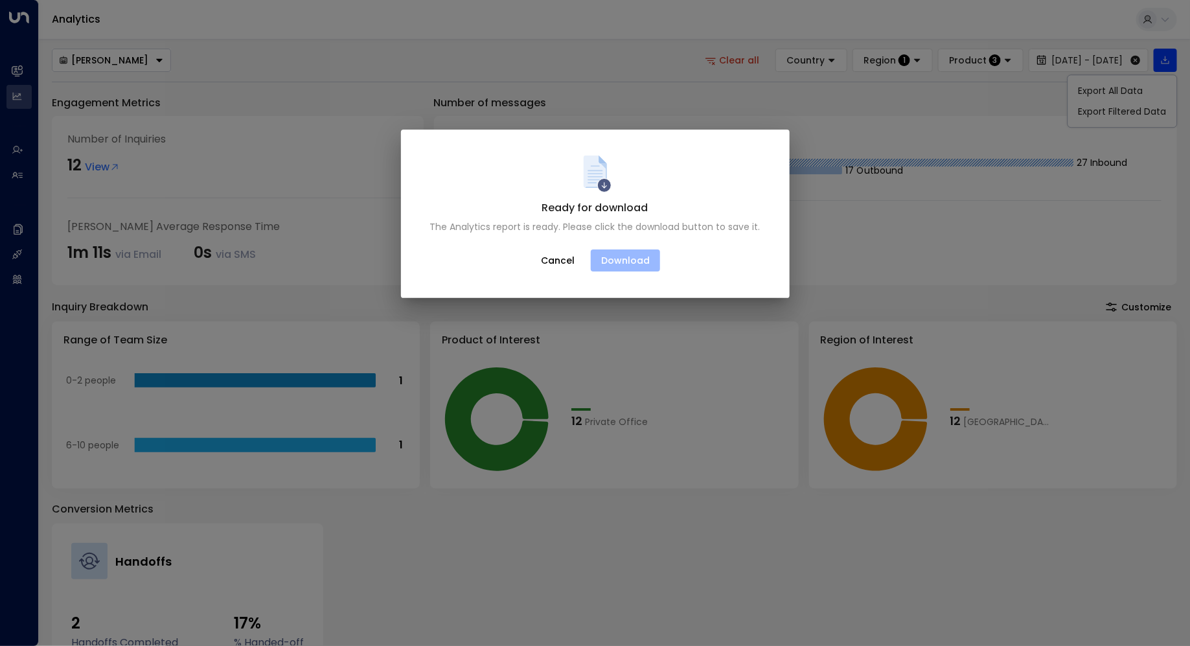
click at [618, 263] on button "Download" at bounding box center [625, 260] width 69 height 22
